Goal: Navigation & Orientation: Find specific page/section

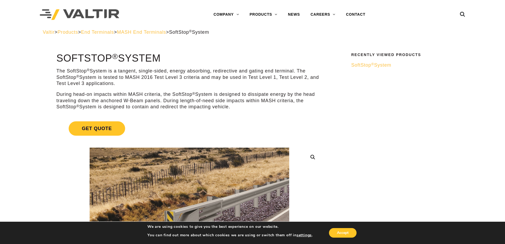
click at [50, 31] on span "Valtir" at bounding box center [49, 31] width 12 height 5
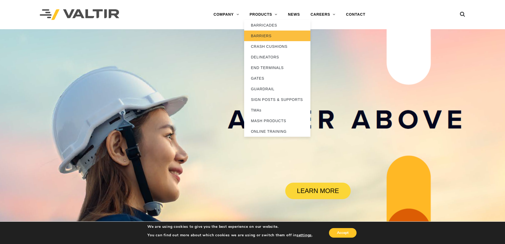
click at [266, 33] on link "BARRIERS" at bounding box center [277, 36] width 66 height 11
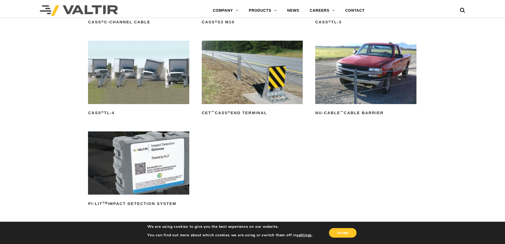
scroll to position [424, 0]
